Goal: Entertainment & Leisure: Consume media (video, audio)

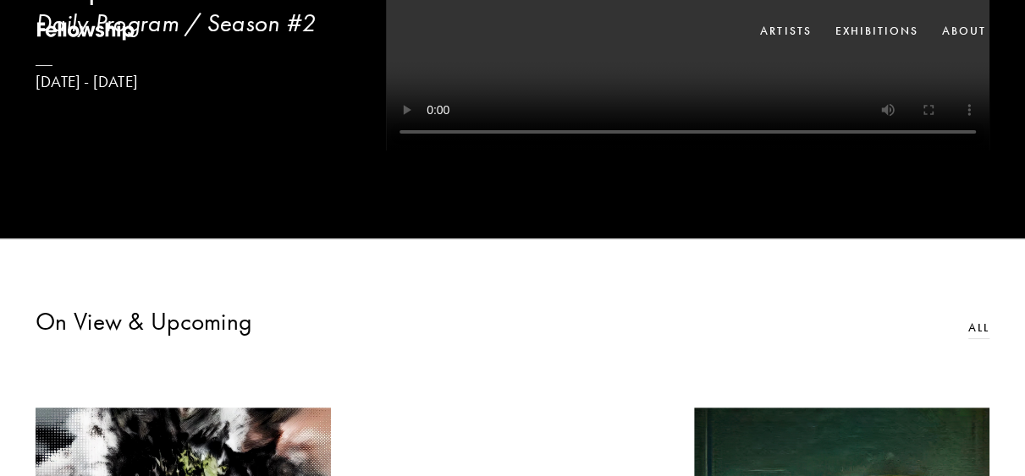
scroll to position [197, 0]
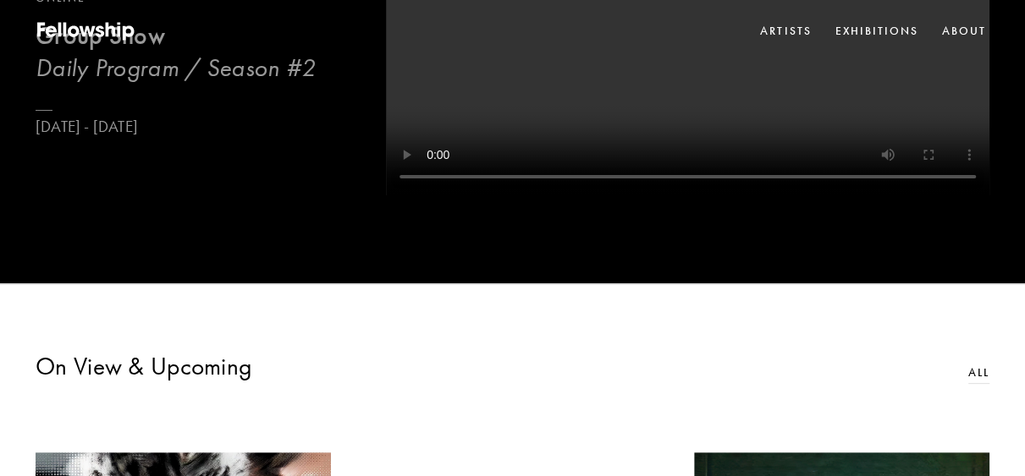
click at [140, 72] on h3 "Daily Program / Season #2" at bounding box center [176, 67] width 280 height 31
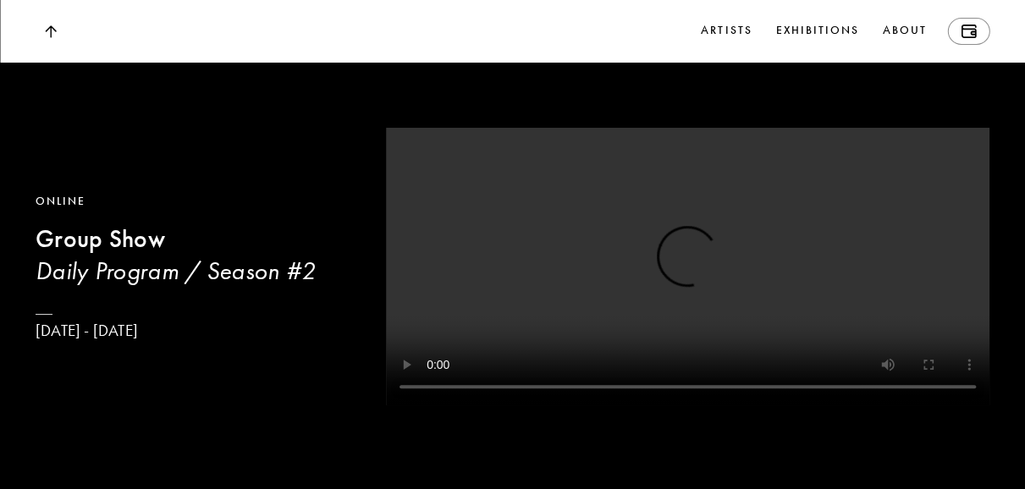
scroll to position [9343, 0]
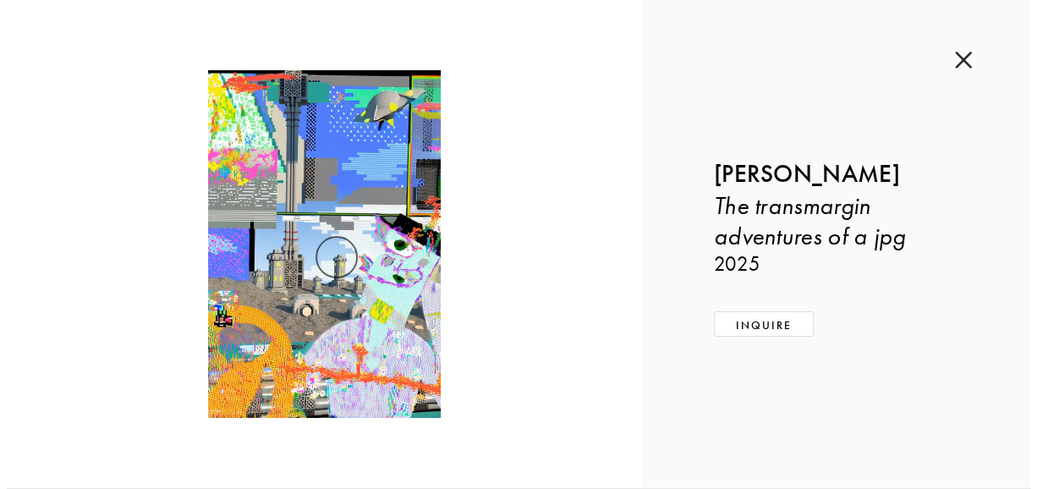
scroll to position [9372, 0]
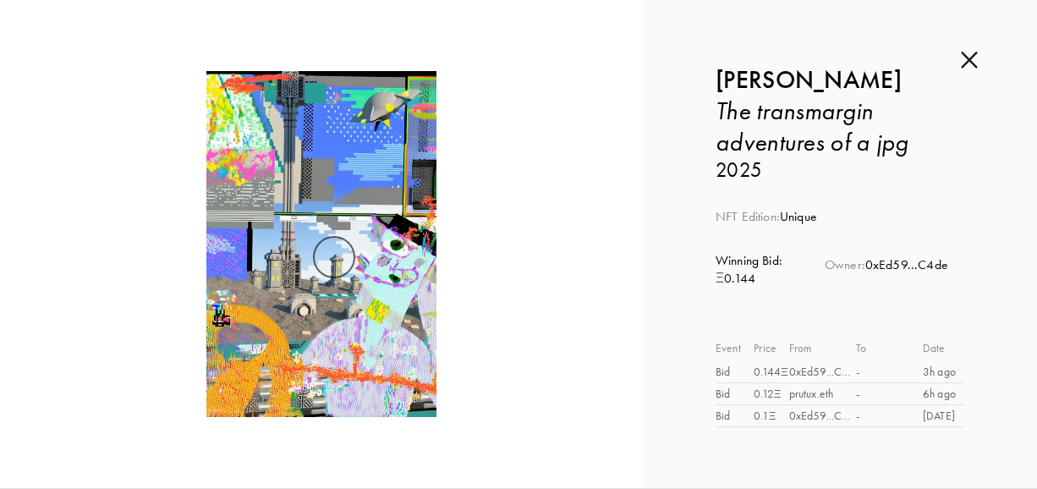
click at [279, 313] on video at bounding box center [321, 244] width 501 height 346
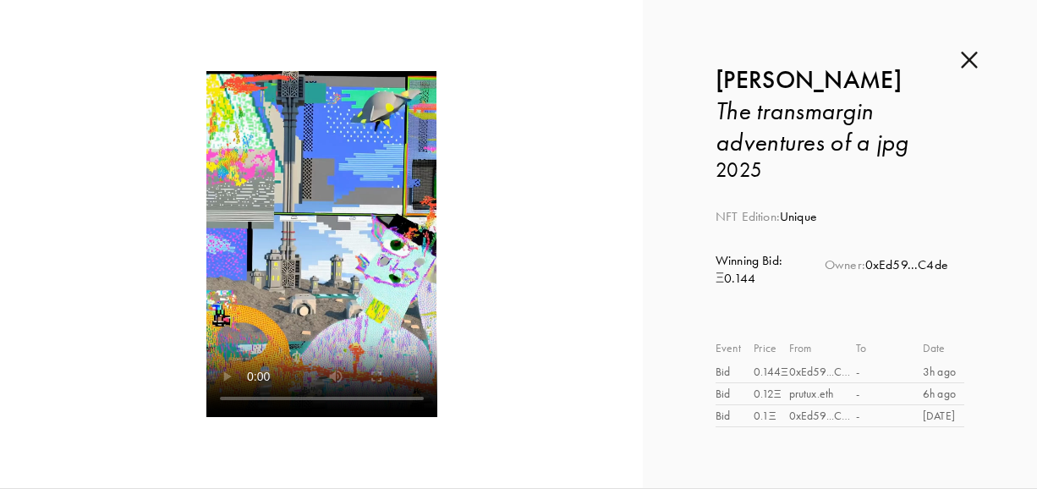
click at [321, 287] on video at bounding box center [321, 244] width 231 height 346
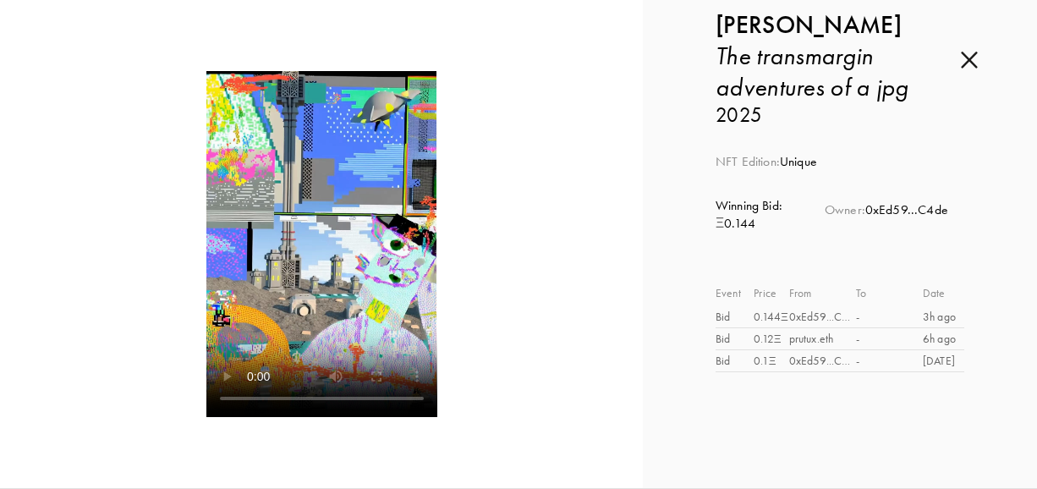
scroll to position [0, 0]
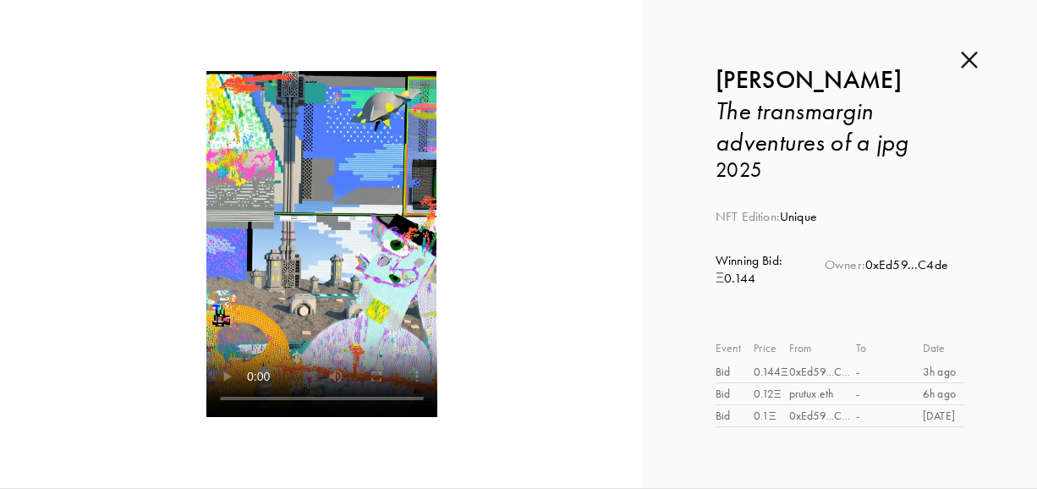
click at [733, 224] on span "NFT Edition:" at bounding box center [748, 216] width 64 height 15
click at [966, 51] on img at bounding box center [969, 60] width 17 height 19
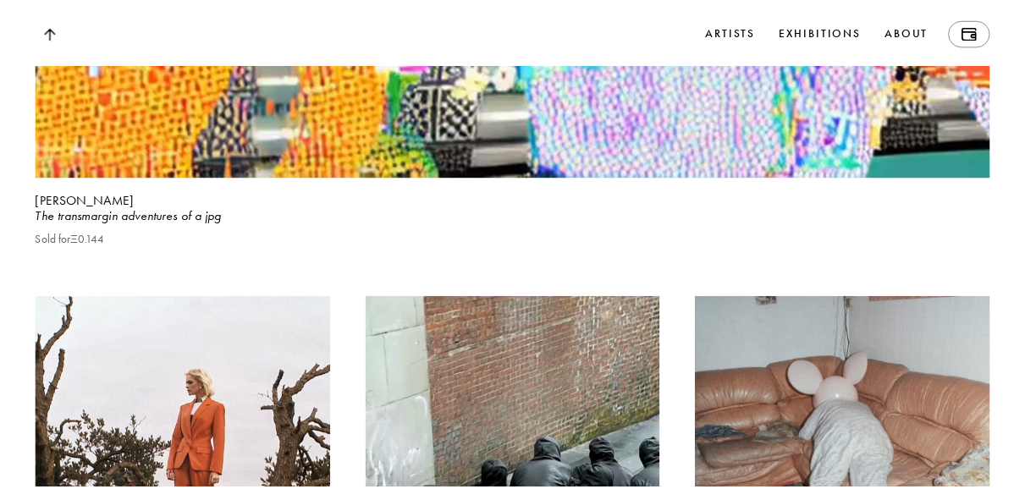
scroll to position [9343, 0]
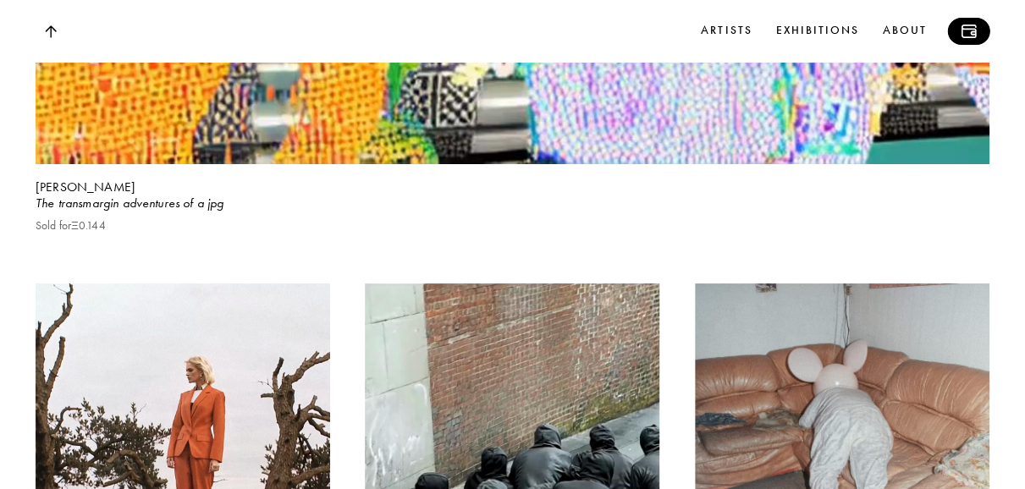
click at [972, 30] on img at bounding box center [967, 32] width 15 height 14
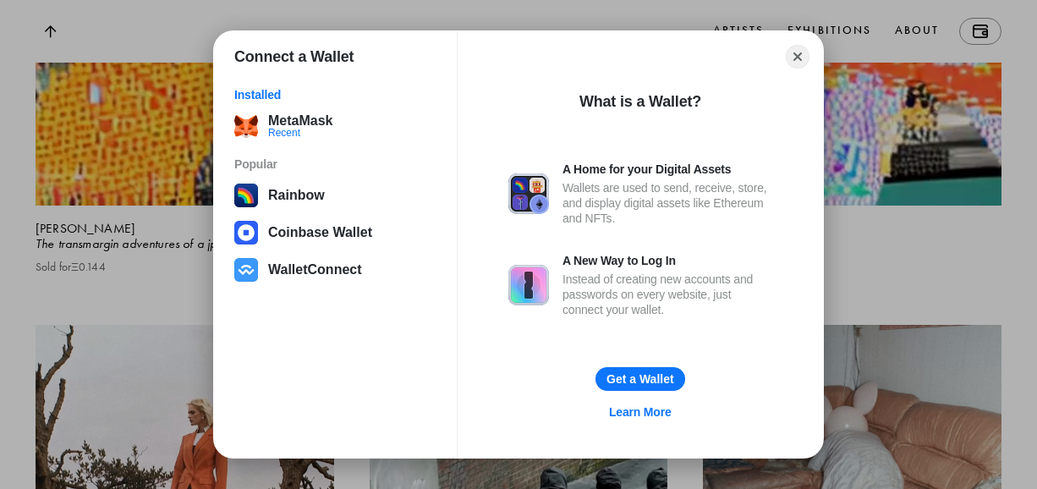
click at [900, 31] on div "Connect a Wallet Installed MetaMask Recent Popular Rainbow Coinbase Wallet Wall…" at bounding box center [519, 244] width 1376 height 827
